Goal: Information Seeking & Learning: Learn about a topic

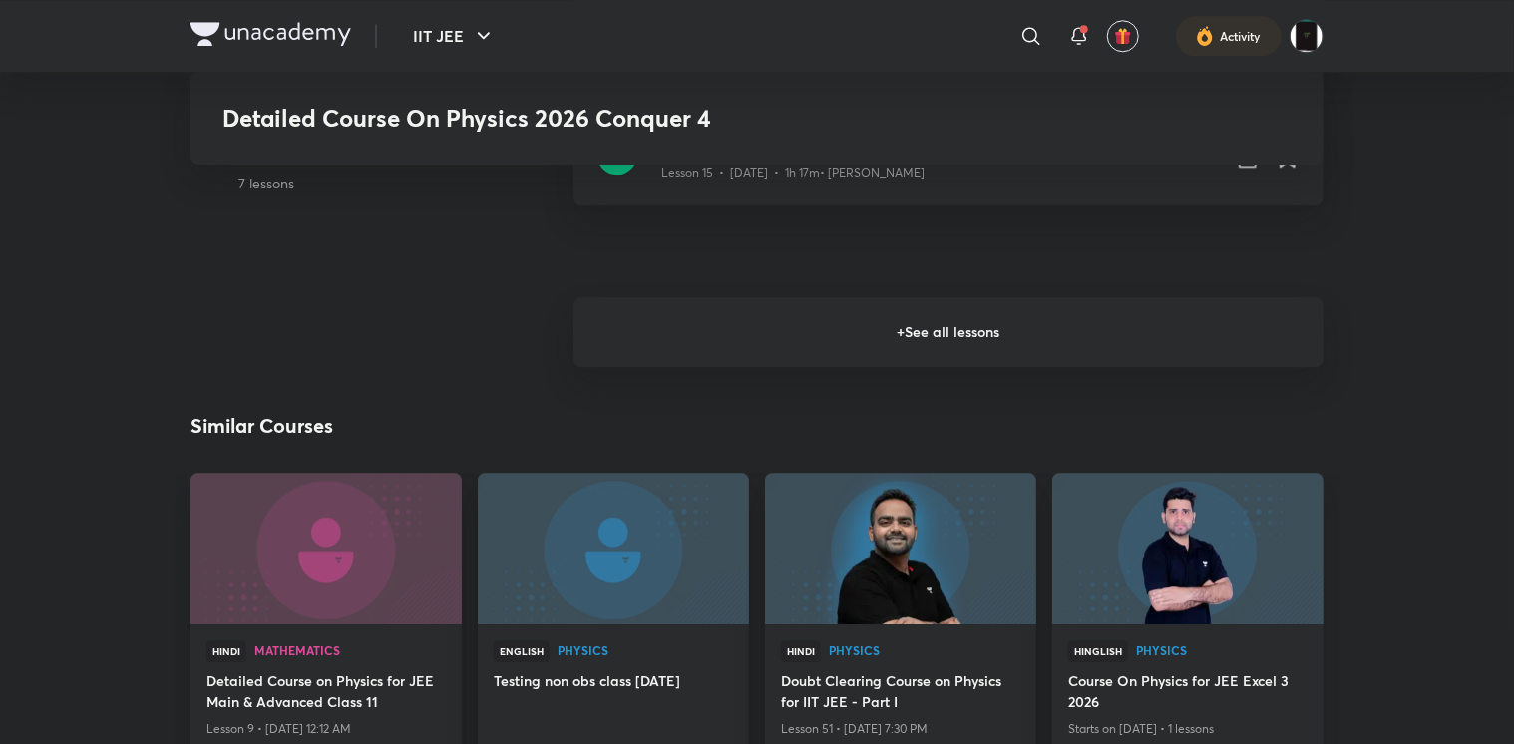
scroll to position [2624, 0]
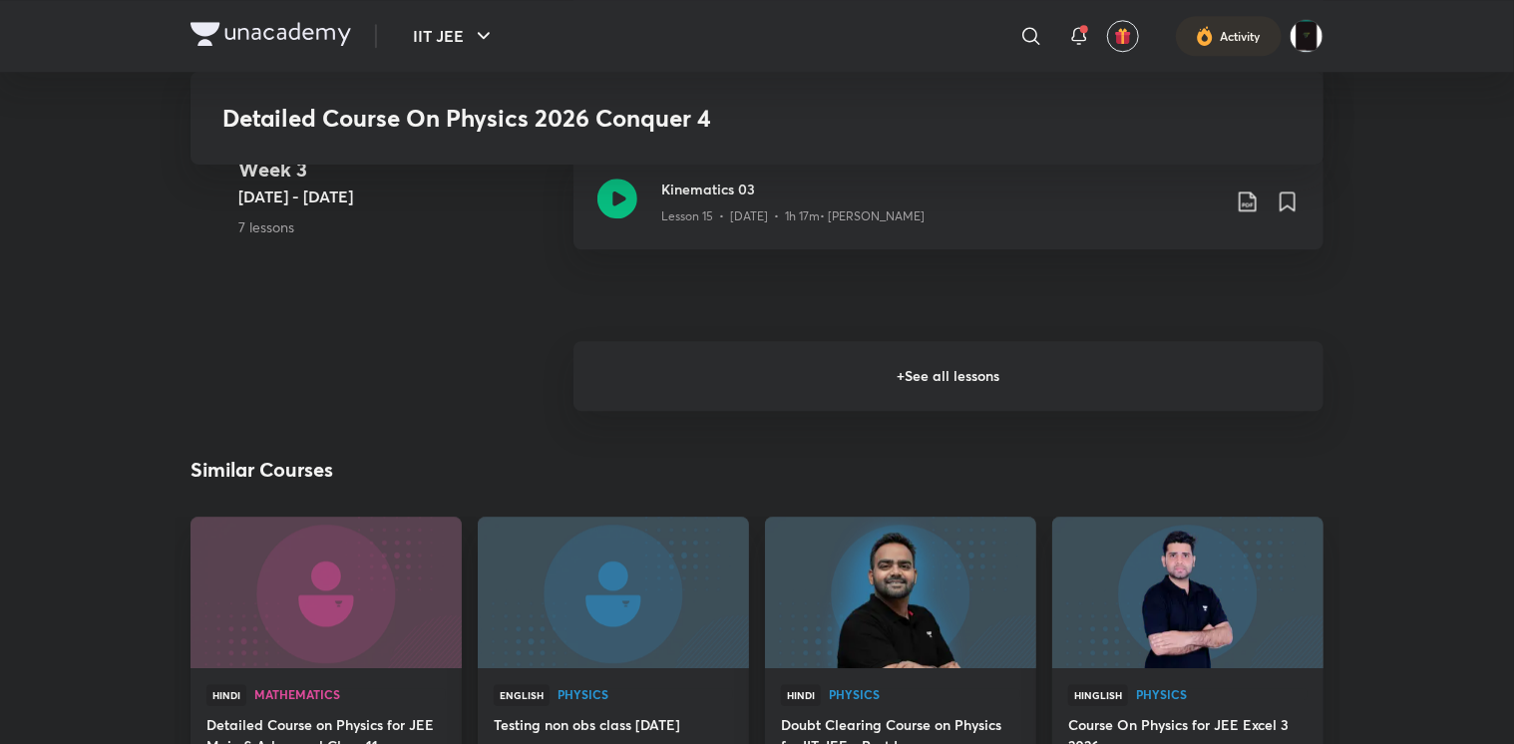
click at [729, 377] on h6 "+ See all lessons" at bounding box center [949, 376] width 750 height 70
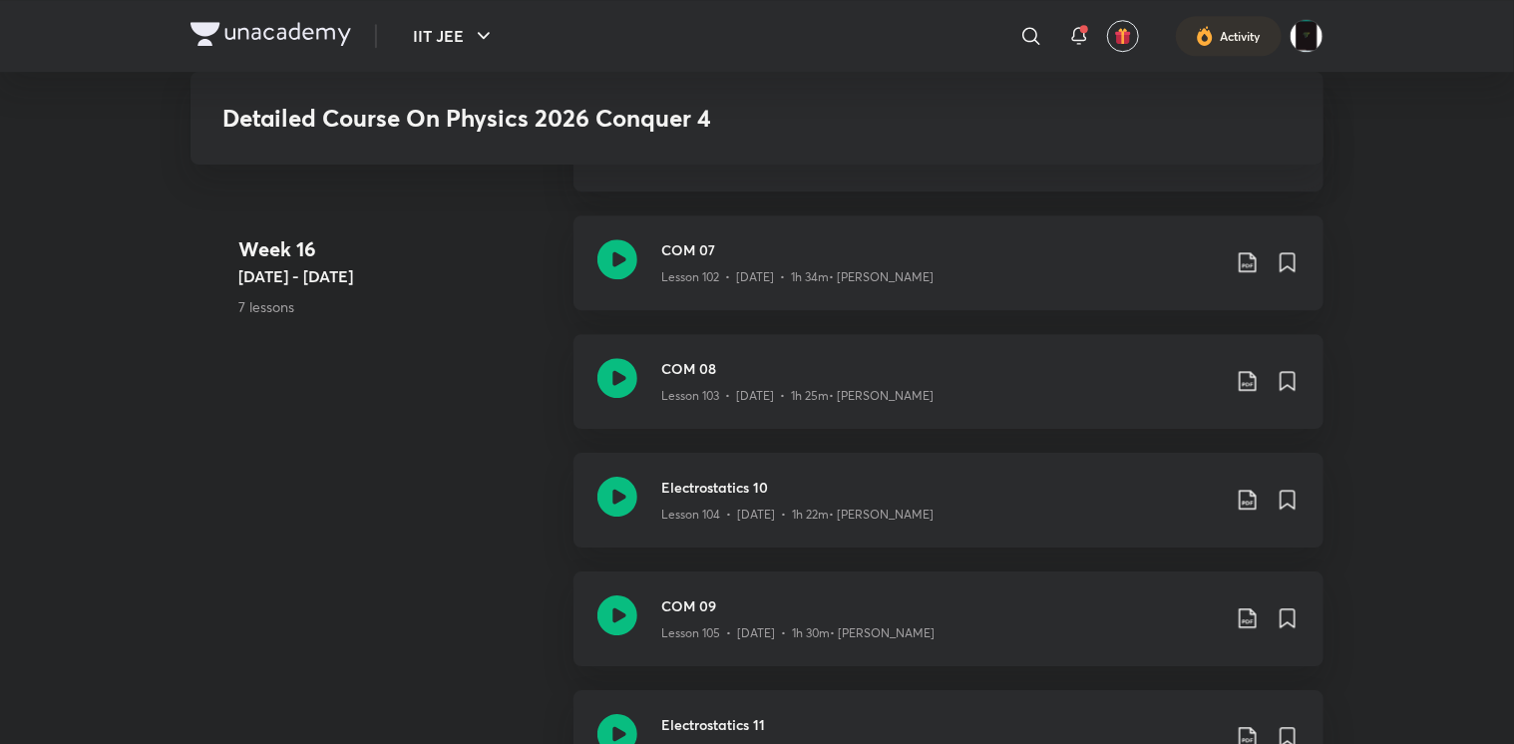
scroll to position [14291, 0]
click at [607, 395] on icon at bounding box center [618, 380] width 40 height 40
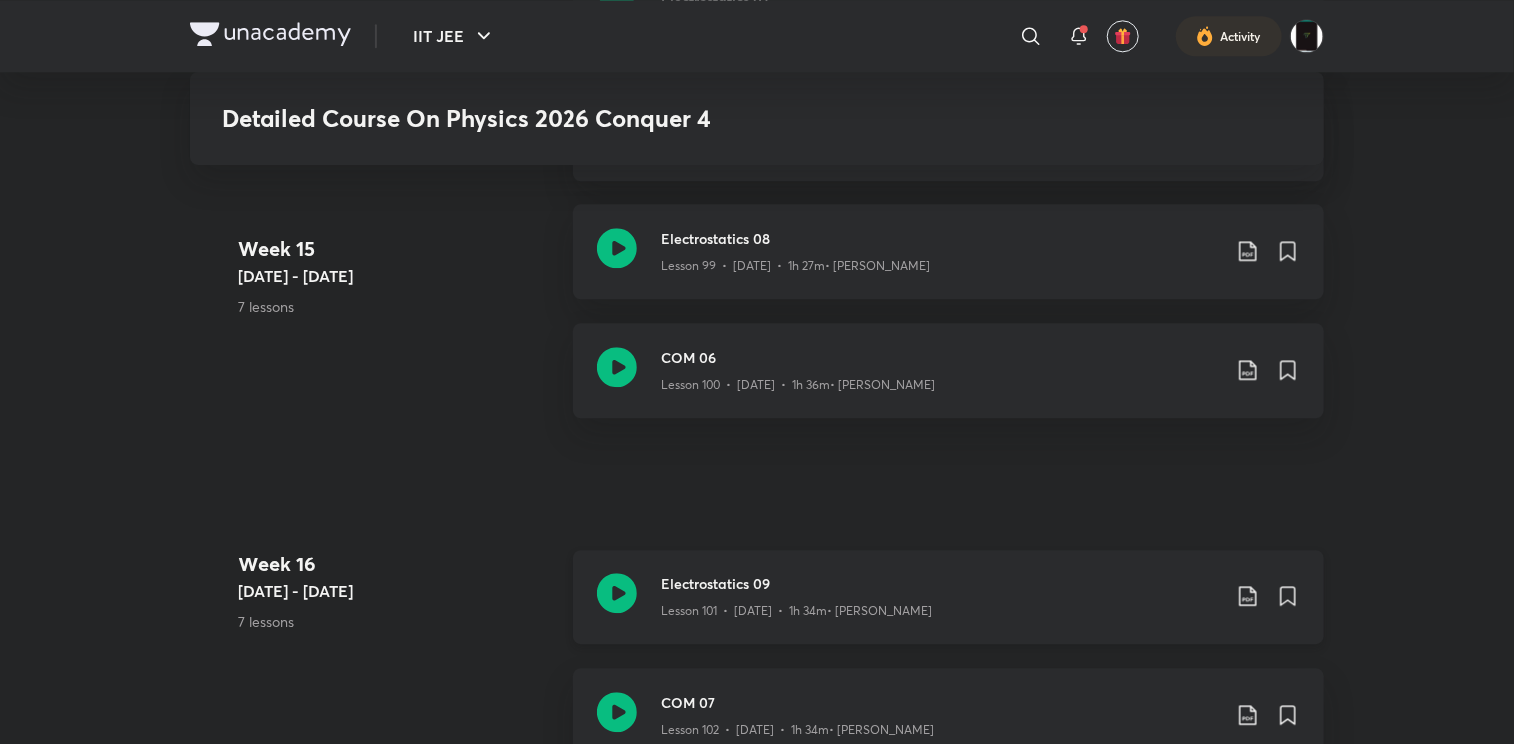
scroll to position [13839, 0]
click at [649, 253] on div "Electrostatics 08 Lesson 99 • [DATE] • 1h 27m • [PERSON_NAME]" at bounding box center [949, 252] width 750 height 95
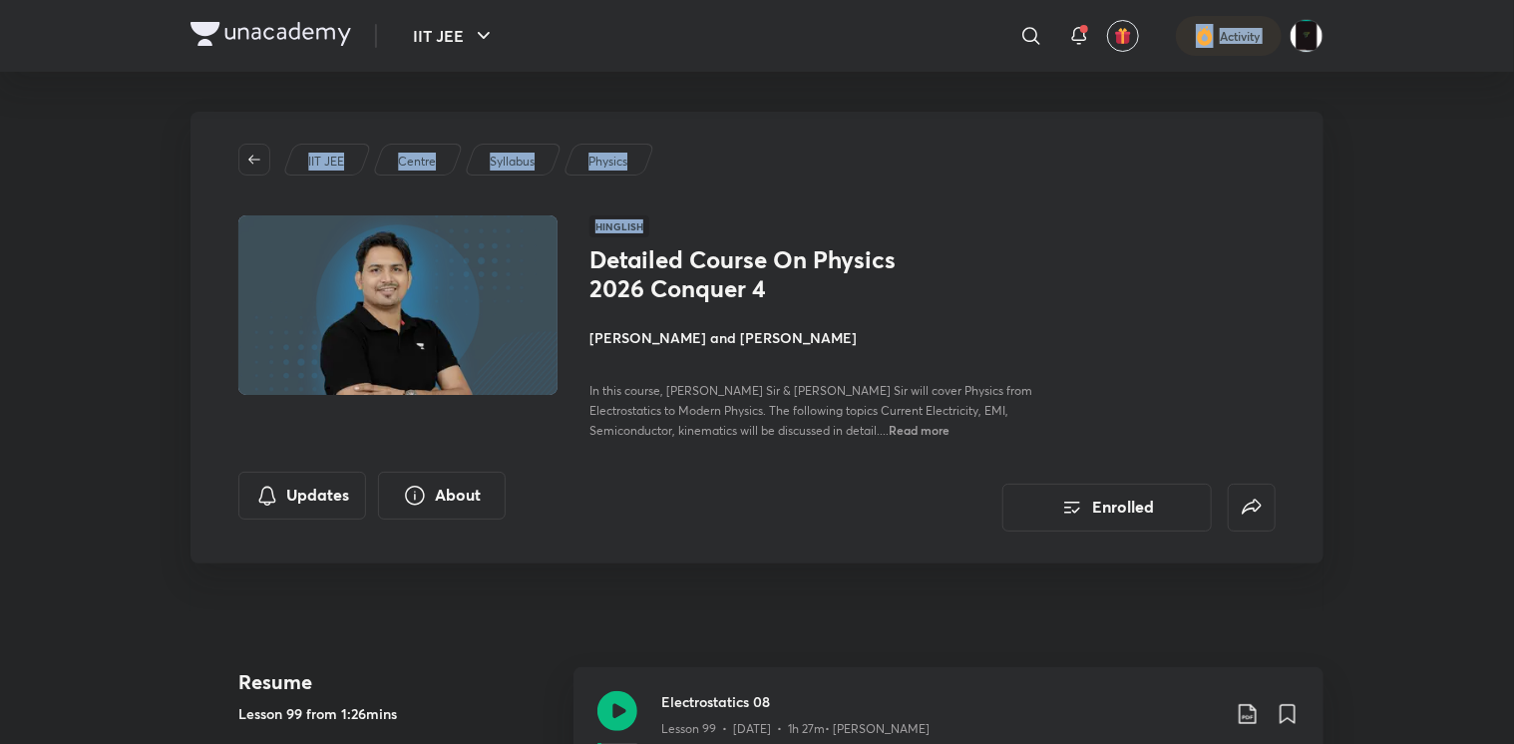
drag, startPoint x: 1411, startPoint y: 219, endPoint x: 1039, endPoint y: -74, distance: 473.8
click at [1098, 269] on div "Detailed Course On Physics 2026 Conquer 4 Rahul Yadav and Avinesh Kumar In this…" at bounding box center [933, 342] width 686 height 195
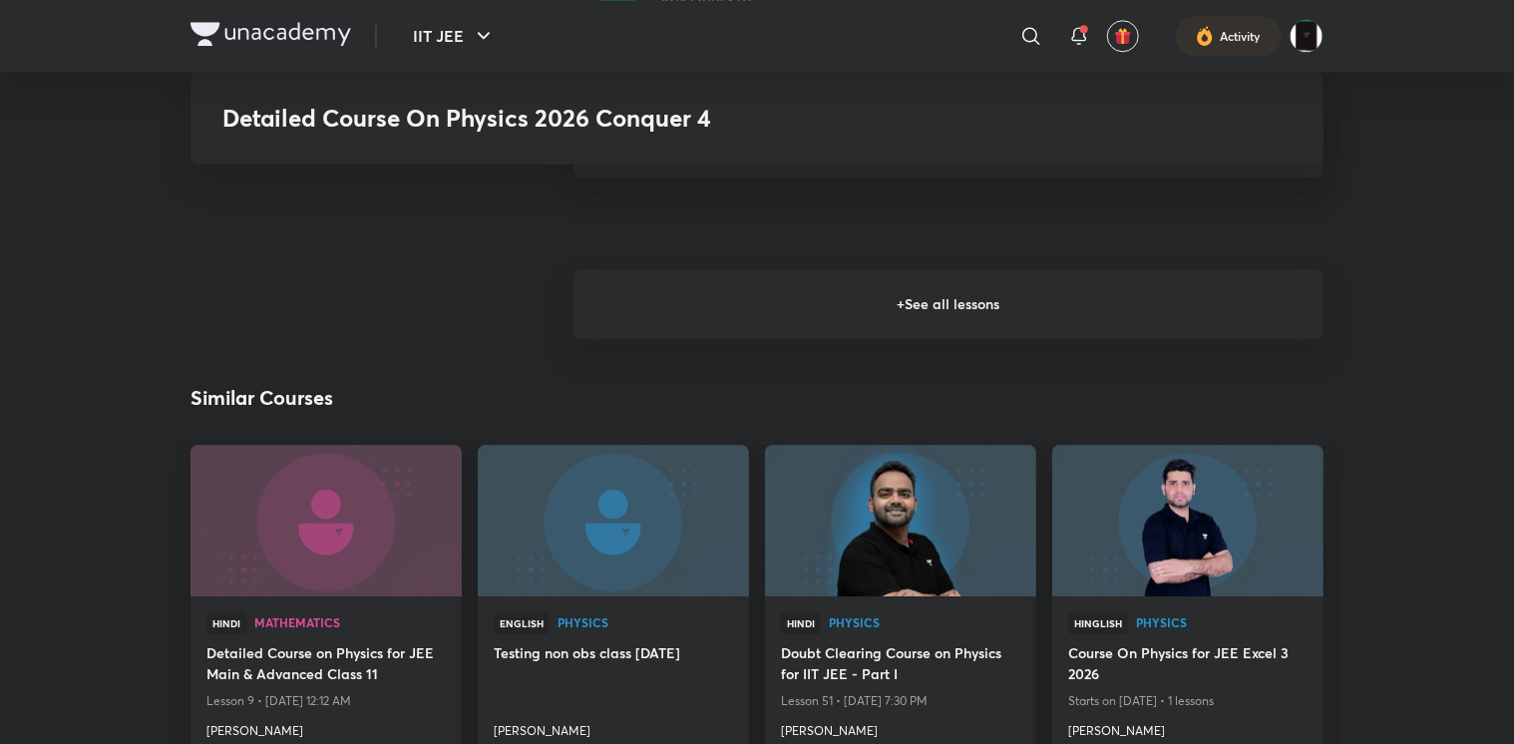
scroll to position [2695, 0]
click at [674, 308] on h6 "+ See all lessons" at bounding box center [949, 305] width 750 height 70
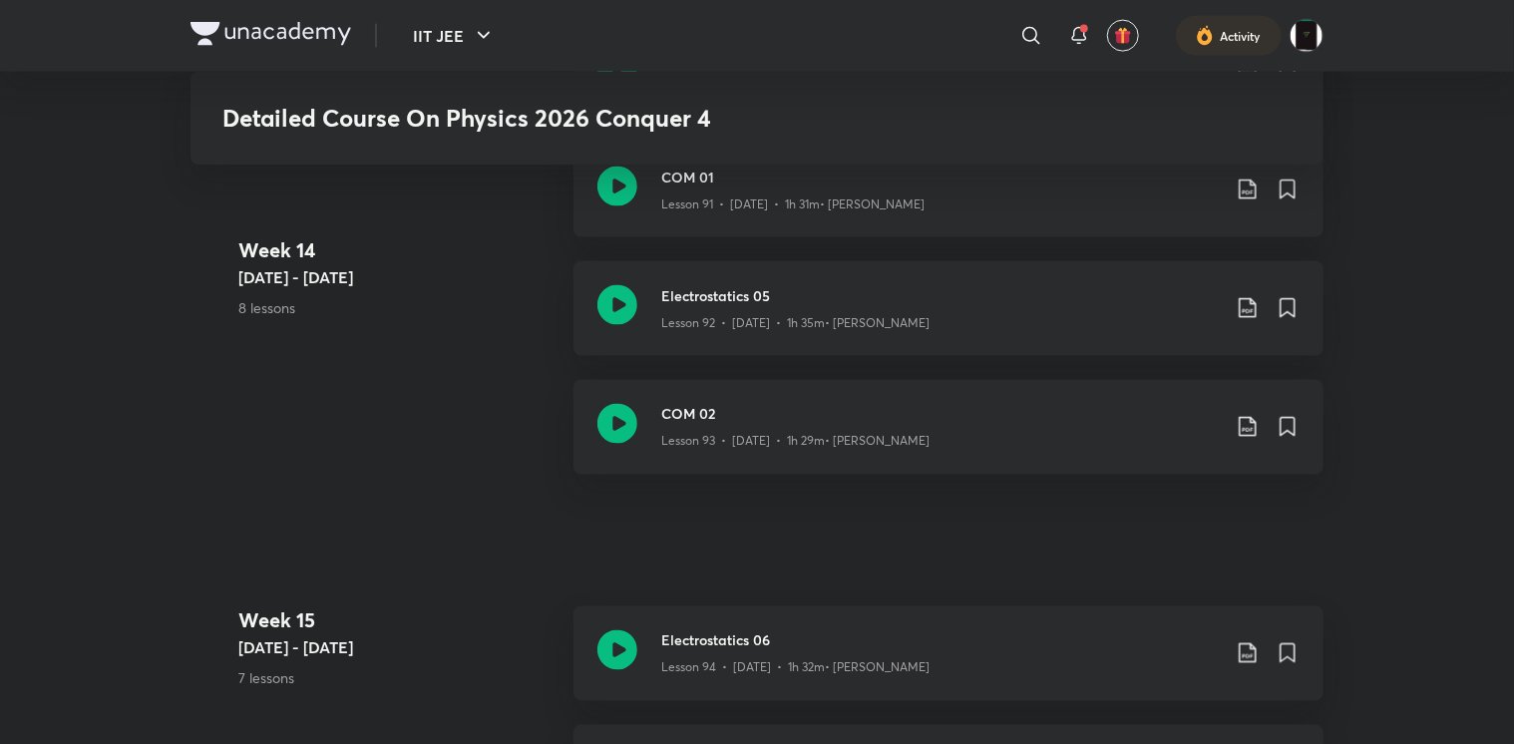
scroll to position [12834, 0]
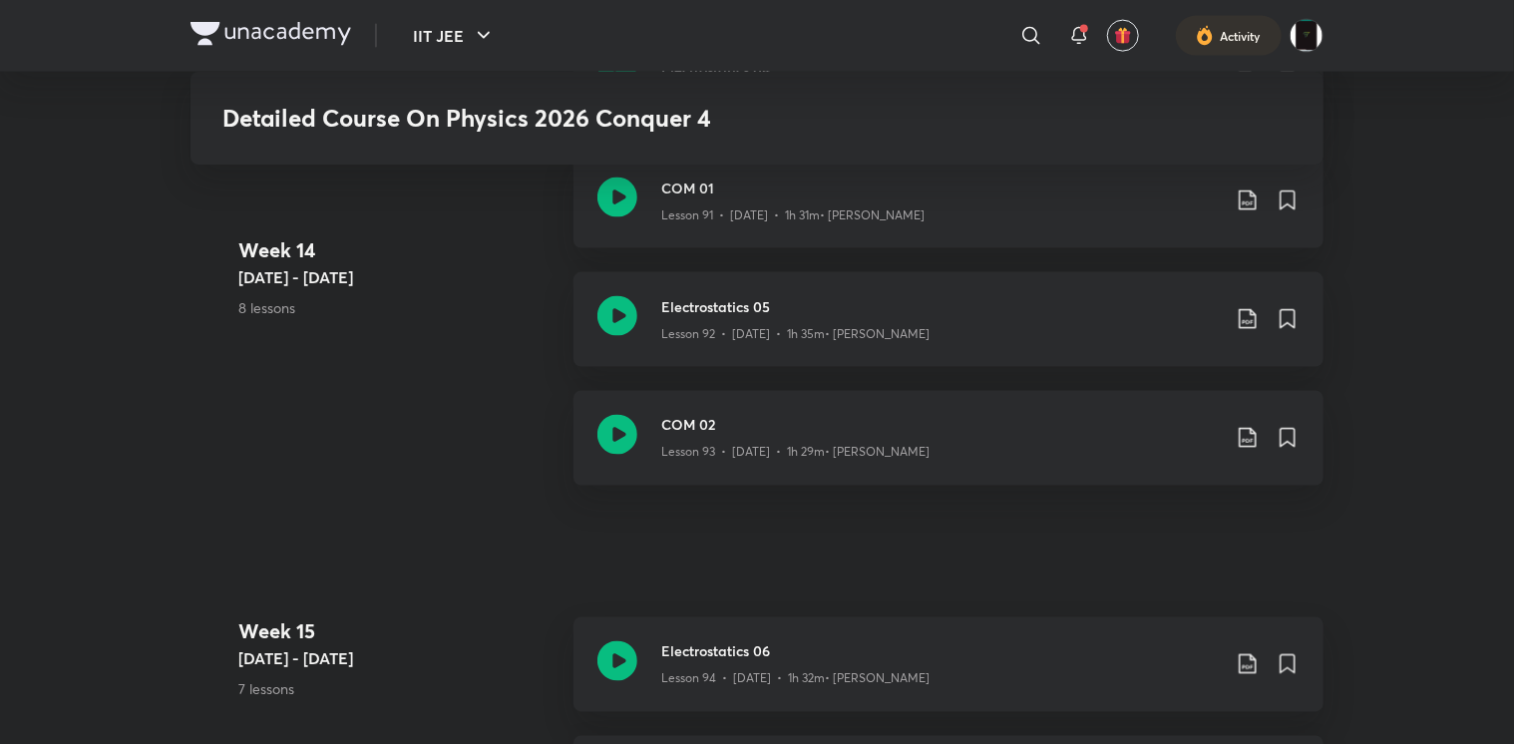
click at [674, 308] on h3 "Electrostatics 05" at bounding box center [940, 306] width 559 height 21
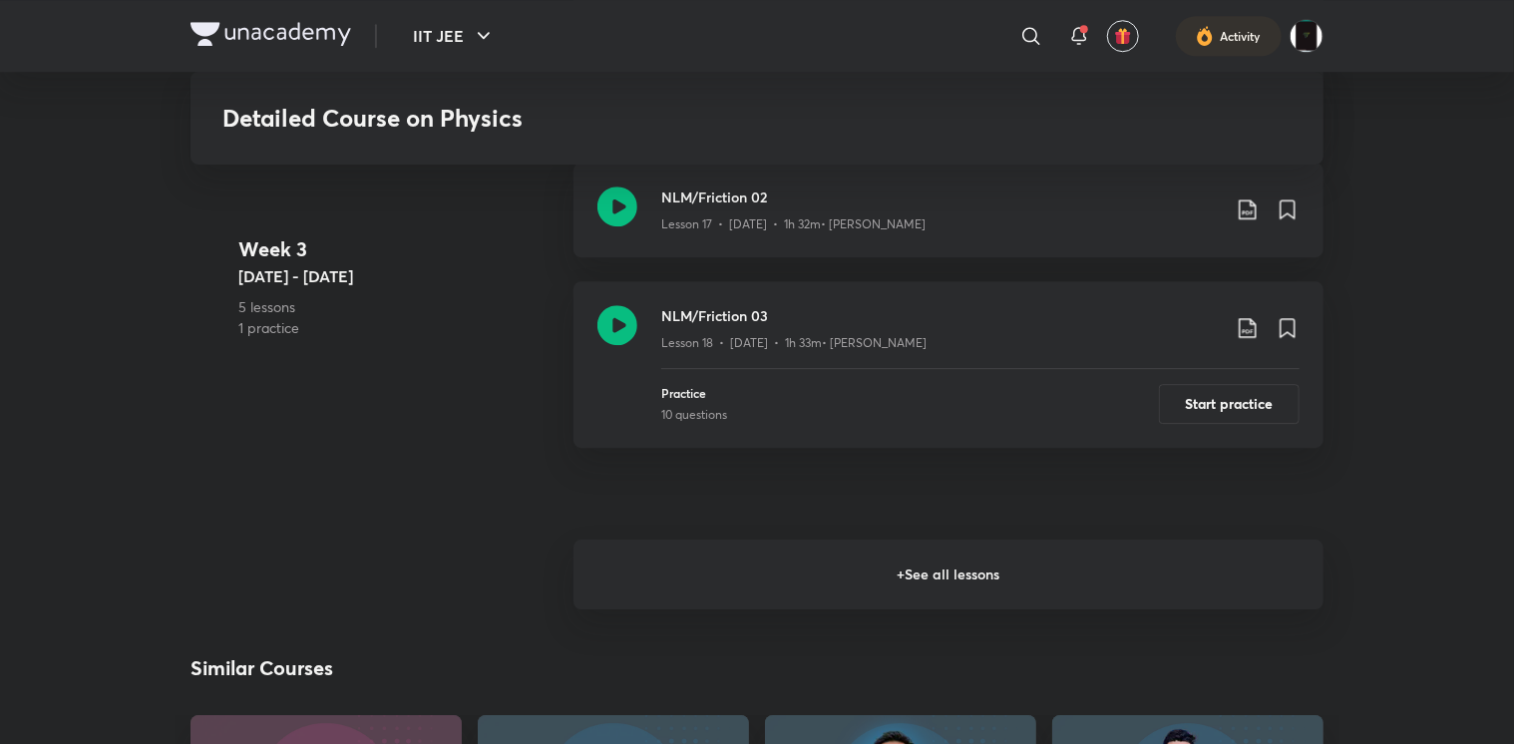
scroll to position [2859, 0]
click at [678, 564] on h6 "+ See all lessons" at bounding box center [949, 573] width 750 height 70
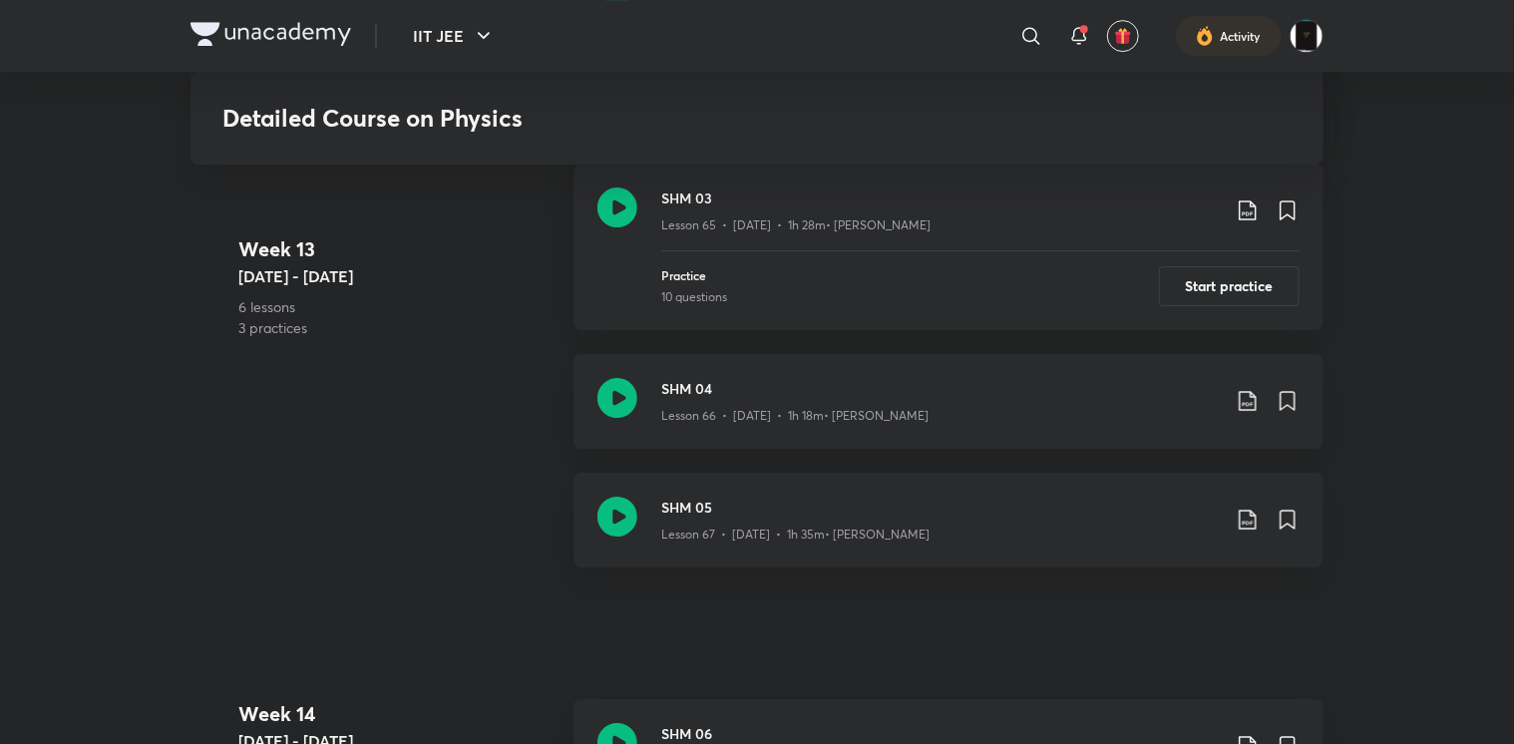
scroll to position [10796, 0]
